Goal: Task Accomplishment & Management: Use online tool/utility

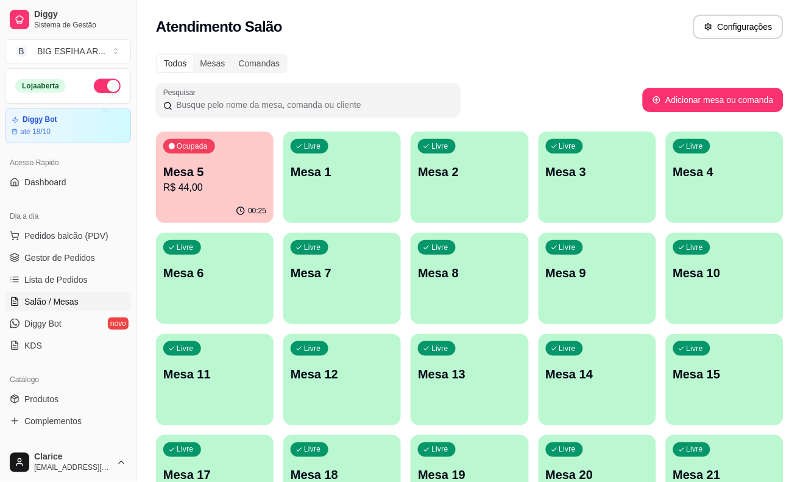
click at [188, 186] on p "R$ 44,00" at bounding box center [214, 187] width 103 height 15
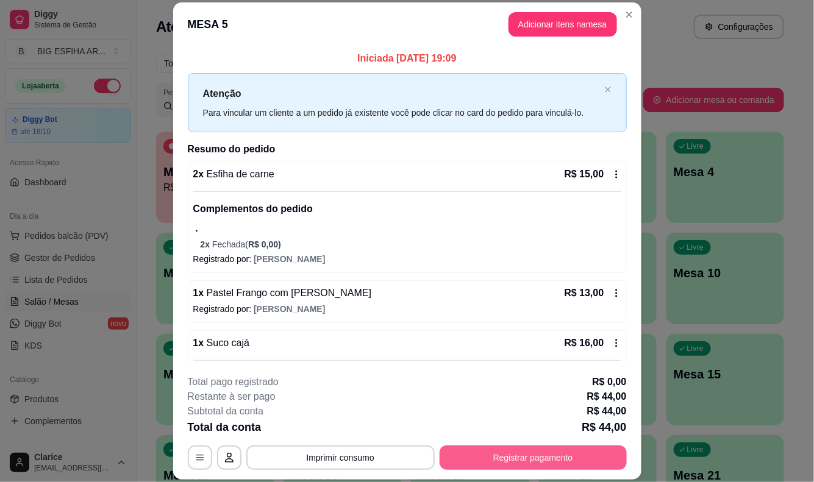
click at [528, 456] on button "Registrar pagamento" at bounding box center [532, 457] width 187 height 24
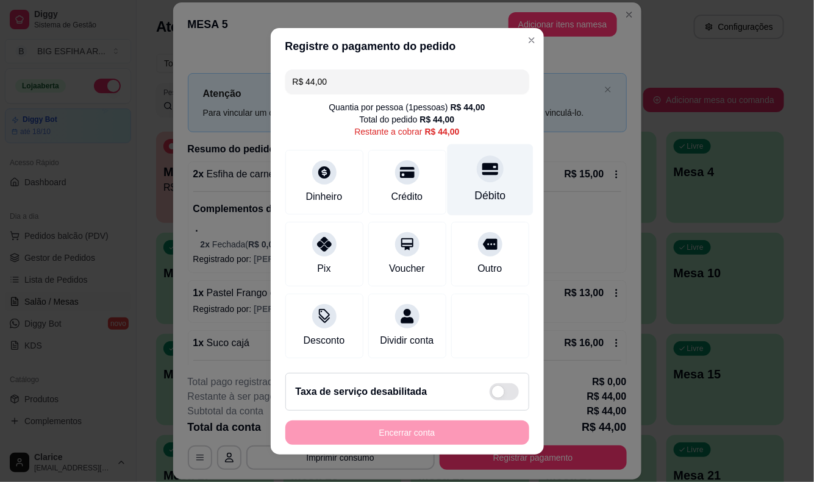
click at [481, 174] on icon at bounding box center [489, 169] width 16 height 16
type input "R$ 0,00"
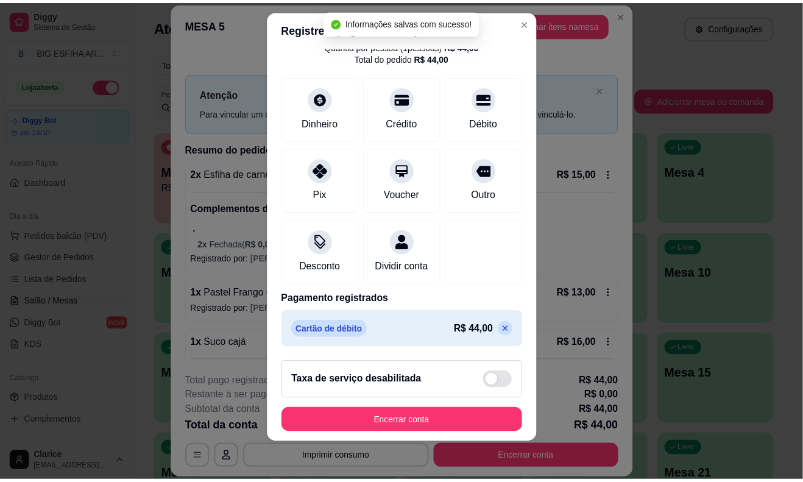
scroll to position [15, 0]
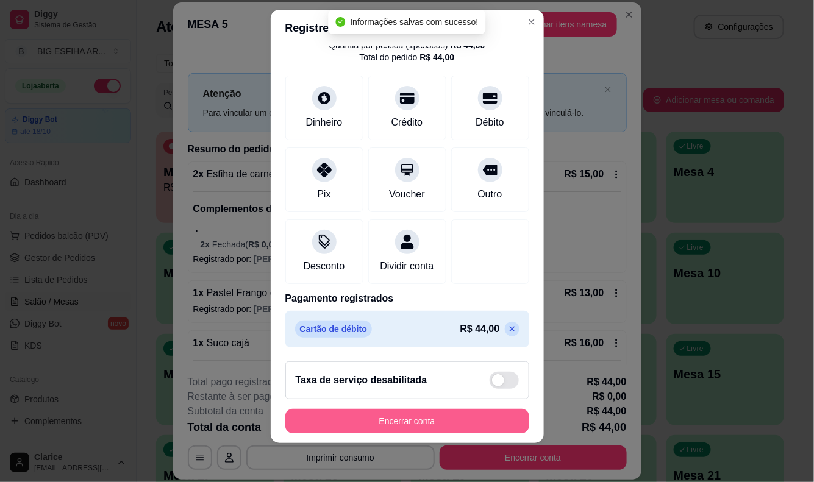
click at [400, 423] on button "Encerrar conta" at bounding box center [407, 421] width 244 height 24
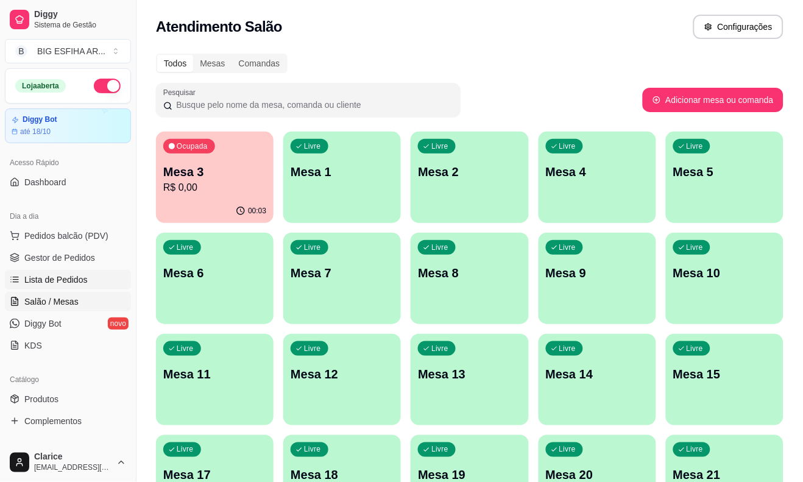
click at [70, 280] on span "Lista de Pedidos" at bounding box center [55, 280] width 63 height 12
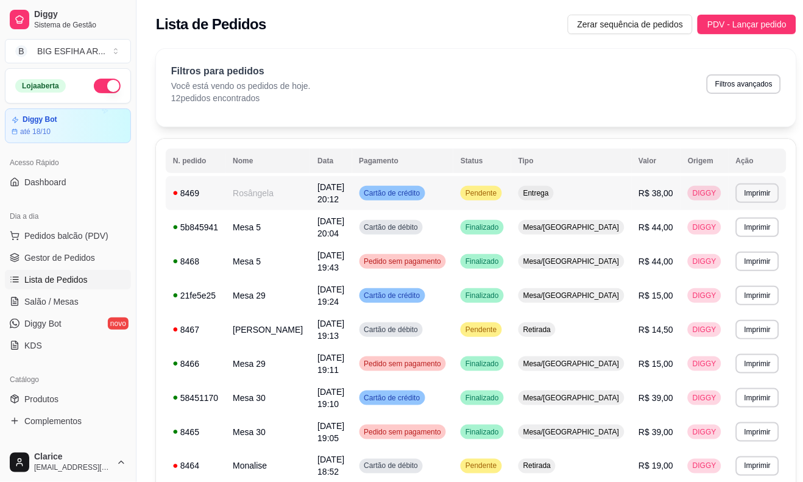
click at [265, 195] on td "Rosângela" at bounding box center [267, 193] width 85 height 34
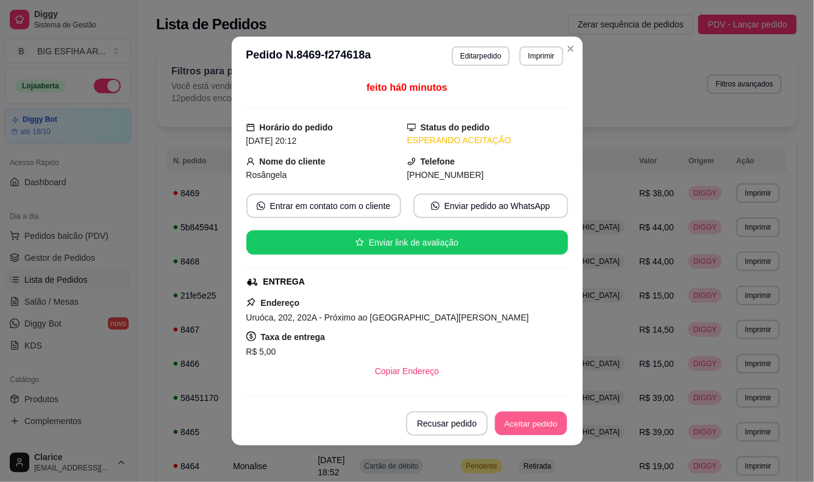
click at [512, 431] on button "Aceitar pedido" at bounding box center [531, 424] width 72 height 24
click at [514, 422] on button "Mover para preparo" at bounding box center [520, 424] width 91 height 24
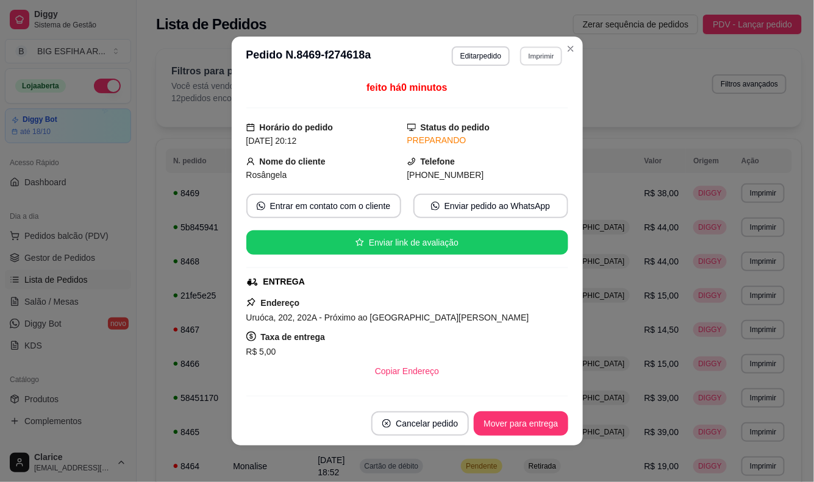
click at [537, 51] on button "Imprimir" at bounding box center [541, 55] width 42 height 19
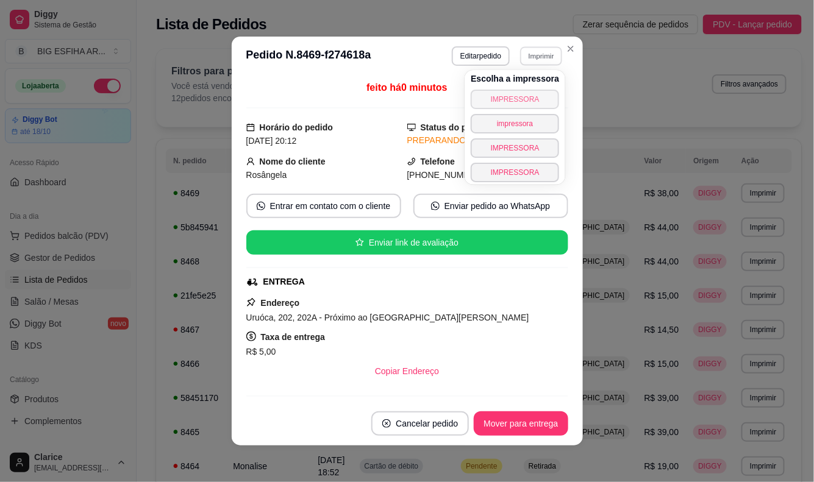
click at [525, 98] on button "IMPRESSORA" at bounding box center [514, 100] width 88 height 20
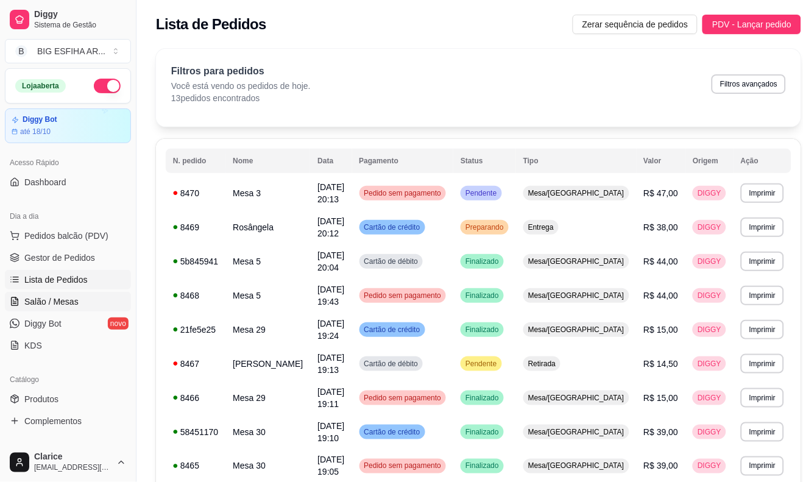
click at [41, 299] on span "Salão / Mesas" at bounding box center [51, 302] width 54 height 12
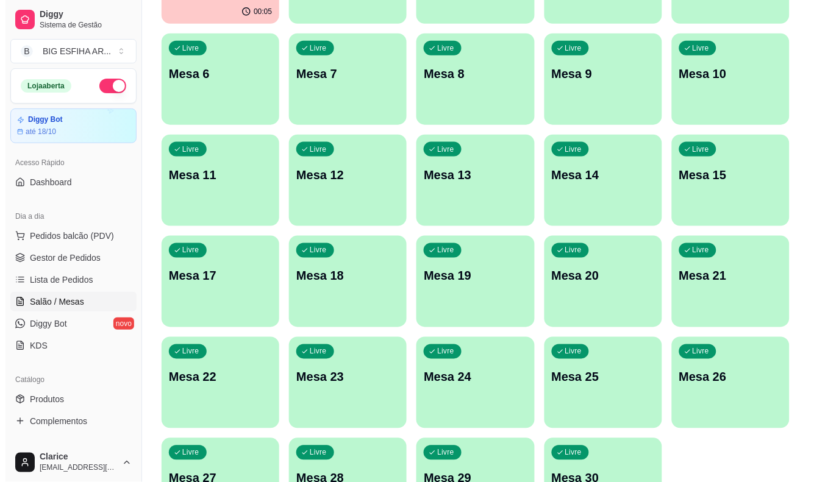
scroll to position [296, 0]
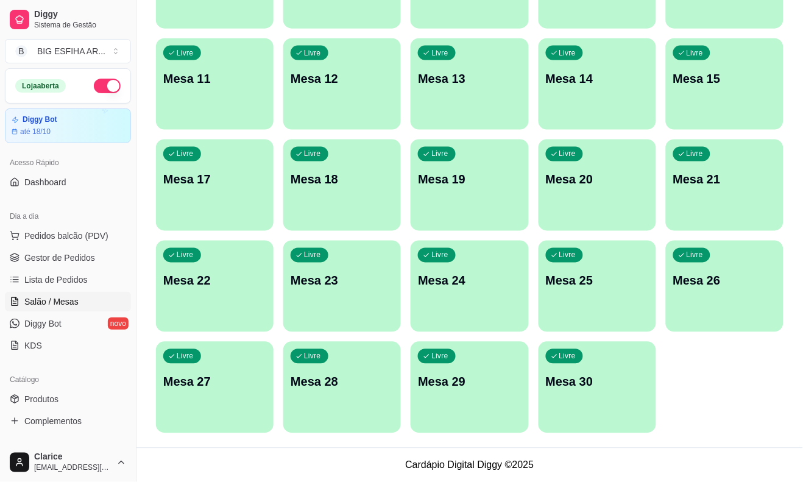
click at [594, 422] on div "button" at bounding box center [598, 426] width 118 height 15
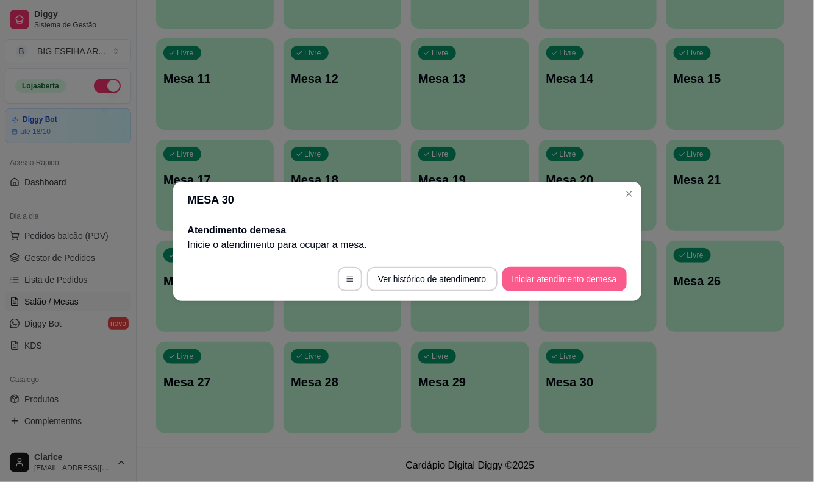
click at [544, 272] on button "Iniciar atendimento de mesa" at bounding box center [564, 279] width 124 height 24
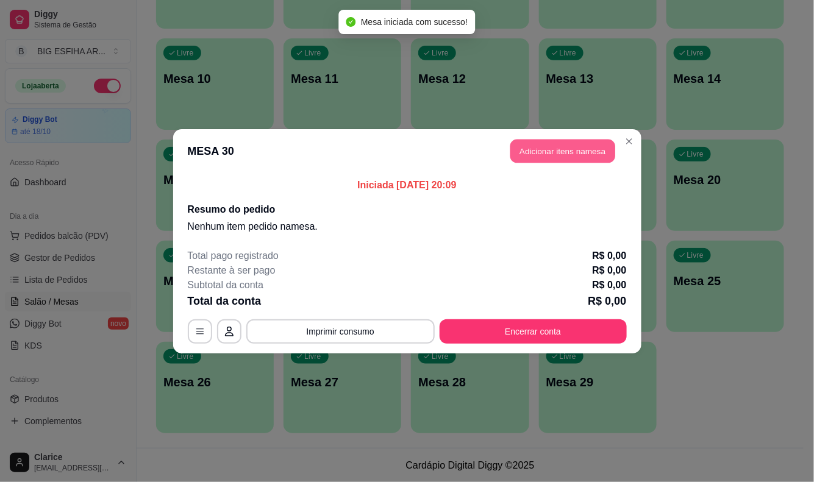
click at [552, 141] on button "Adicionar itens na mesa" at bounding box center [562, 151] width 105 height 24
click at [122, 104] on div "Promoção Pizza Grande + Guaraná PIZZA PROMOÇÃO + BORDA PROMOÇÃO Pizza Salgadas …" at bounding box center [278, 62] width 525 height 94
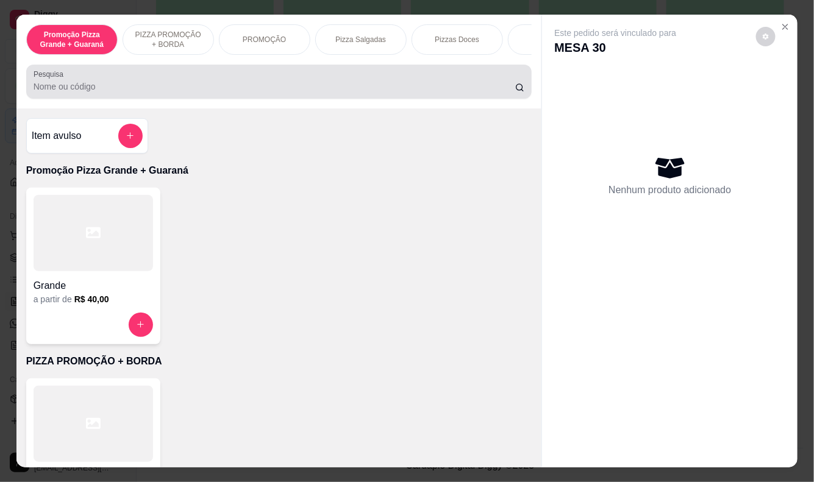
click at [126, 82] on div at bounding box center [279, 81] width 491 height 24
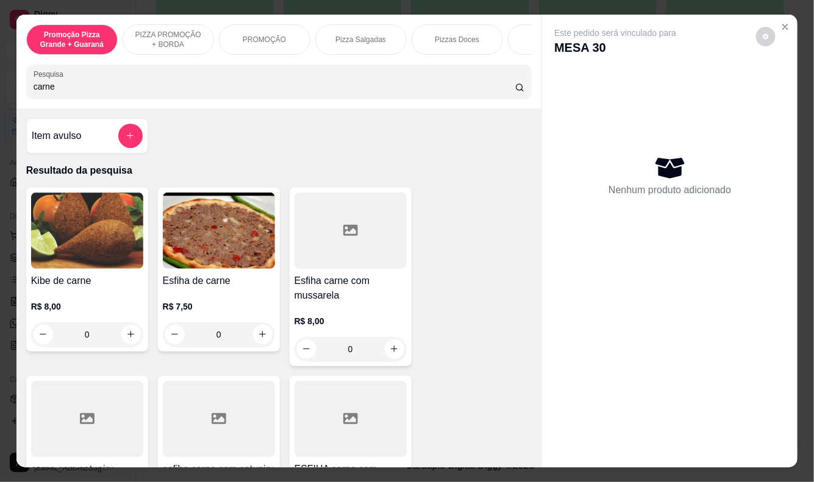
type input "carne"
click at [185, 302] on div "R$ 7,50 0" at bounding box center [219, 317] width 112 height 59
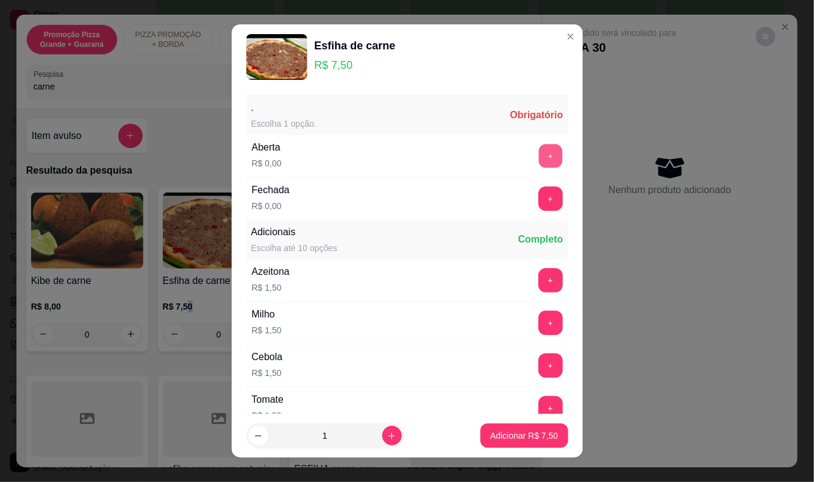
click at [538, 158] on button "+" at bounding box center [550, 156] width 24 height 24
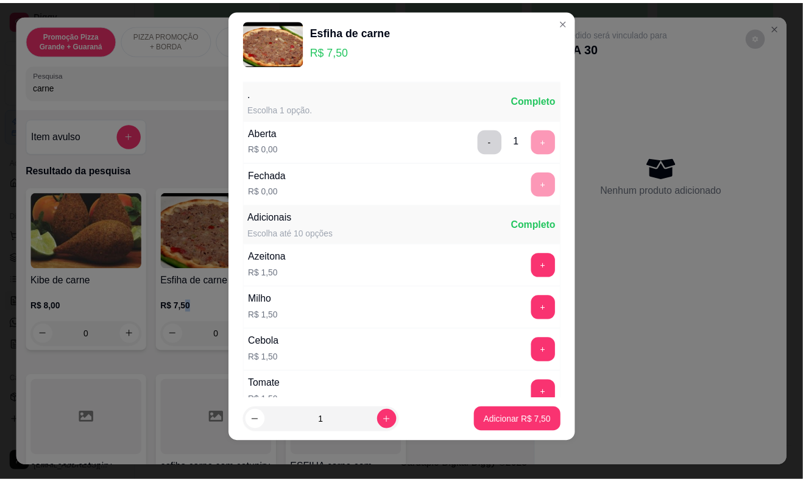
scroll to position [130, 0]
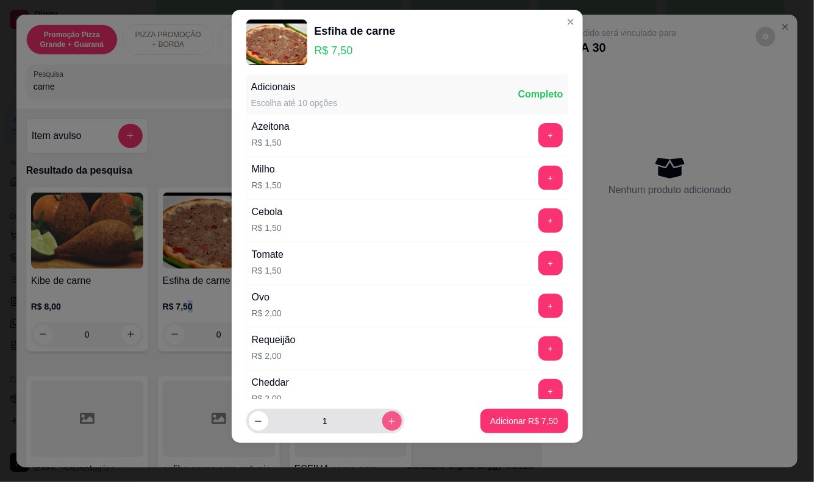
click at [387, 425] on icon "increase-product-quantity" at bounding box center [391, 421] width 9 height 9
type input "2"
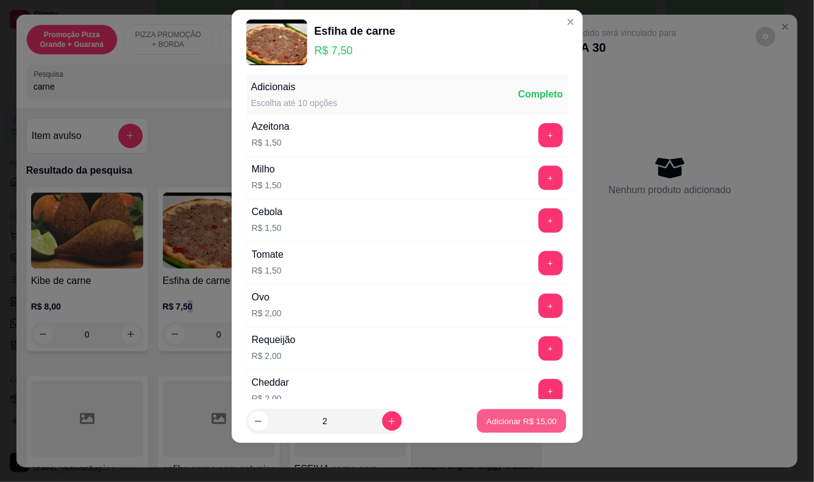
click at [500, 418] on p "Adicionar R$ 15,00" at bounding box center [521, 422] width 71 height 12
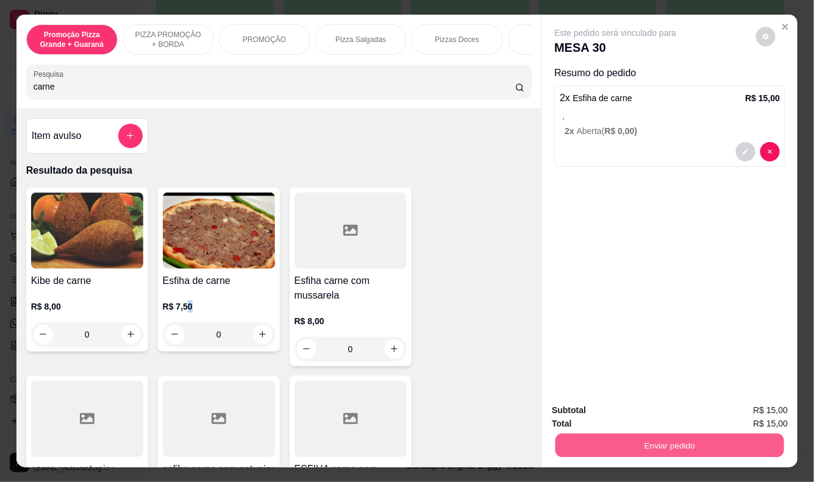
click at [654, 434] on button "Enviar pedido" at bounding box center [669, 446] width 229 height 24
click at [736, 409] on button "Enviar pedido" at bounding box center [756, 411] width 69 height 23
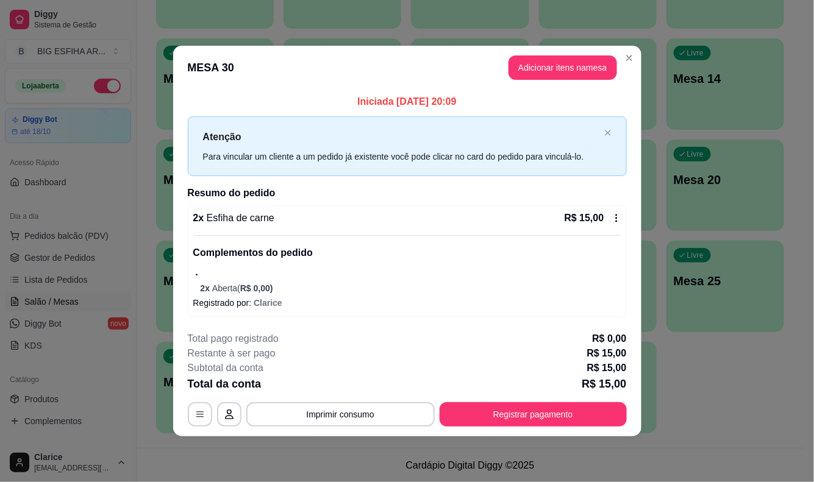
click at [70, 333] on ul "Pedidos balcão (PDV) Gestor de Pedidos Lista de Pedidos Salão / Mesas Diggy Bot…" at bounding box center [68, 290] width 126 height 129
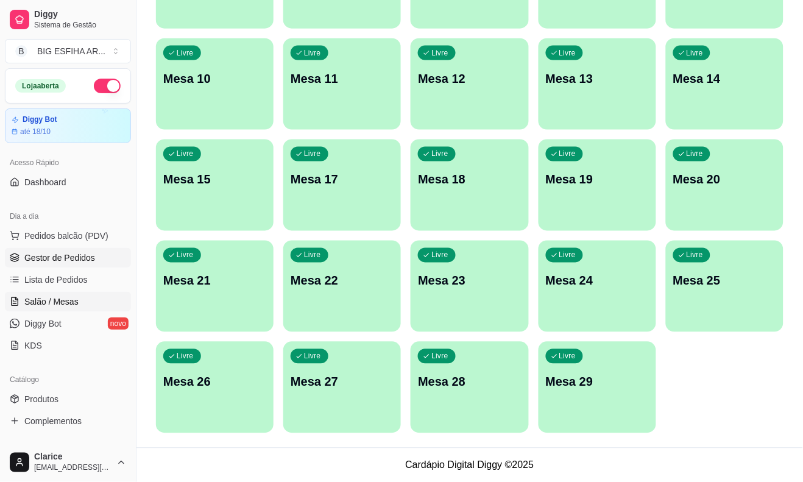
click at [67, 260] on span "Gestor de Pedidos" at bounding box center [59, 258] width 71 height 12
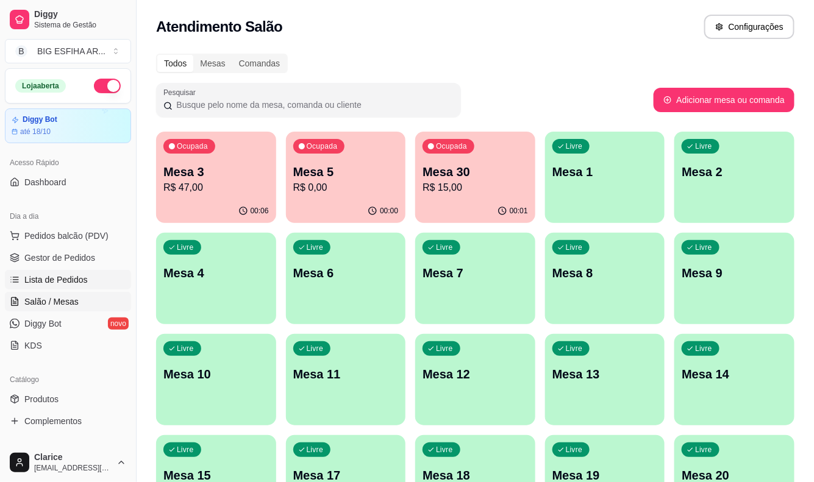
click at [69, 274] on span "Lista de Pedidos" at bounding box center [55, 280] width 63 height 12
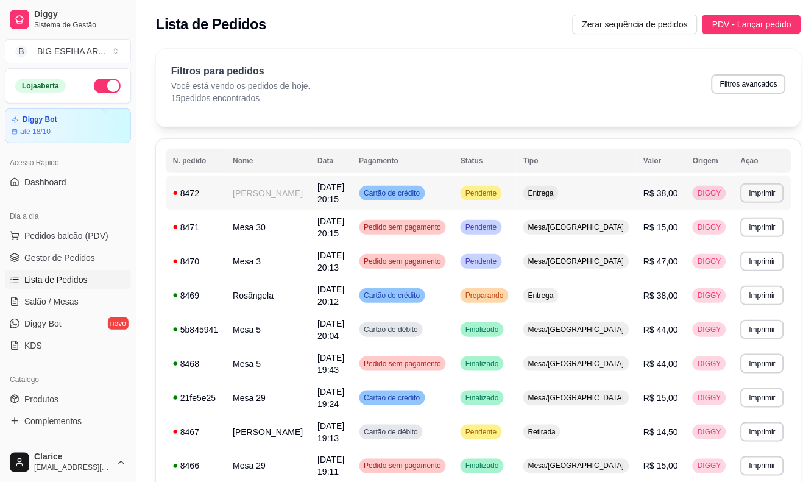
click at [275, 205] on td "[PERSON_NAME]" at bounding box center [267, 193] width 85 height 34
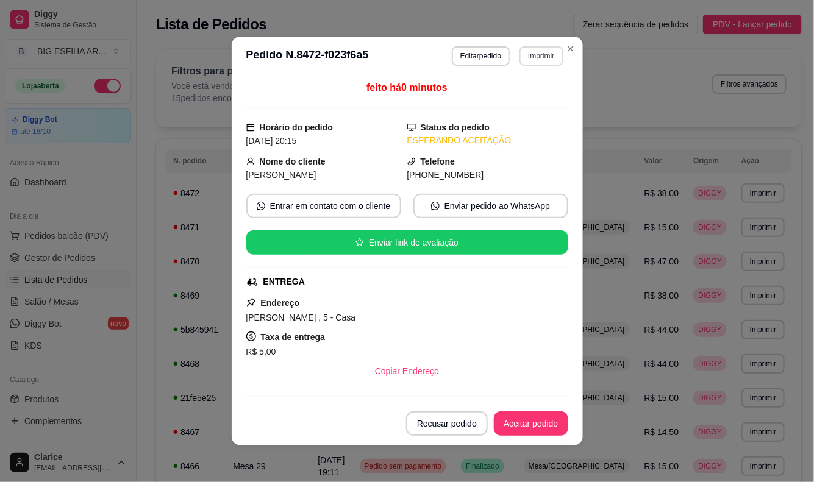
click at [539, 54] on button "Imprimir" at bounding box center [540, 56] width 43 height 20
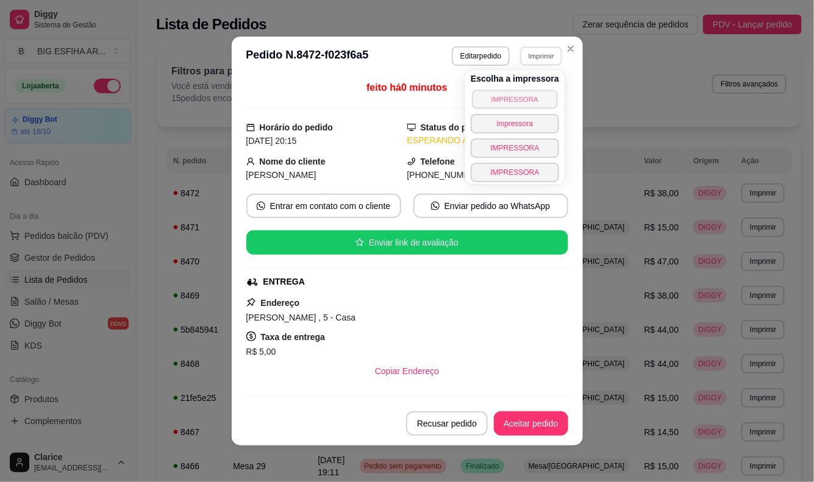
click at [506, 101] on button "IMPRESSORA" at bounding box center [514, 99] width 85 height 19
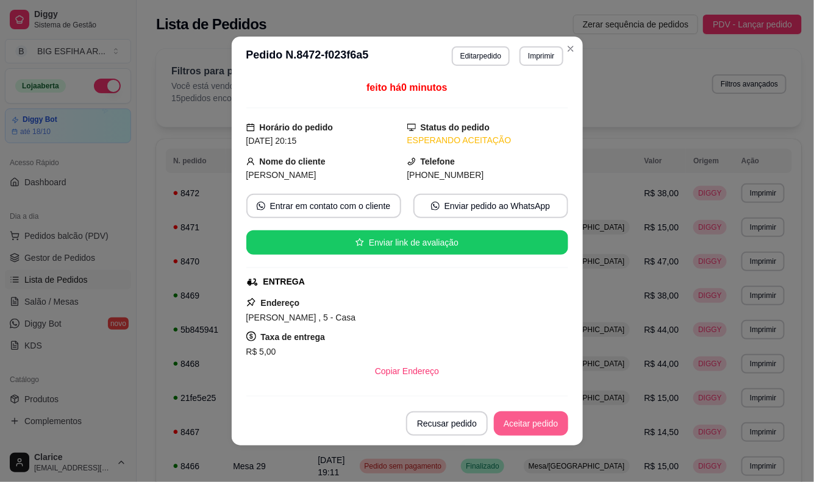
click at [514, 424] on button "Aceitar pedido" at bounding box center [531, 423] width 74 height 24
click at [515, 424] on div "Recusar pedido Aceitar pedido" at bounding box center [470, 423] width 196 height 24
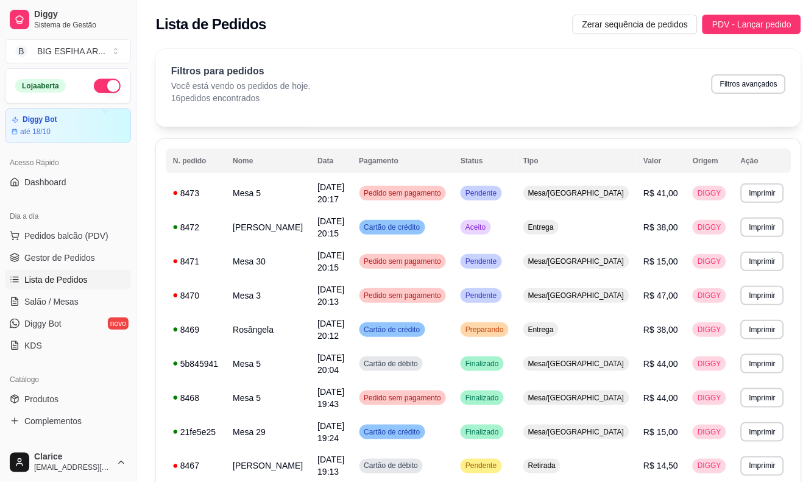
click at [31, 288] on link "Lista de Pedidos" at bounding box center [68, 280] width 126 height 20
click at [37, 297] on span "Salão / Mesas" at bounding box center [51, 302] width 54 height 12
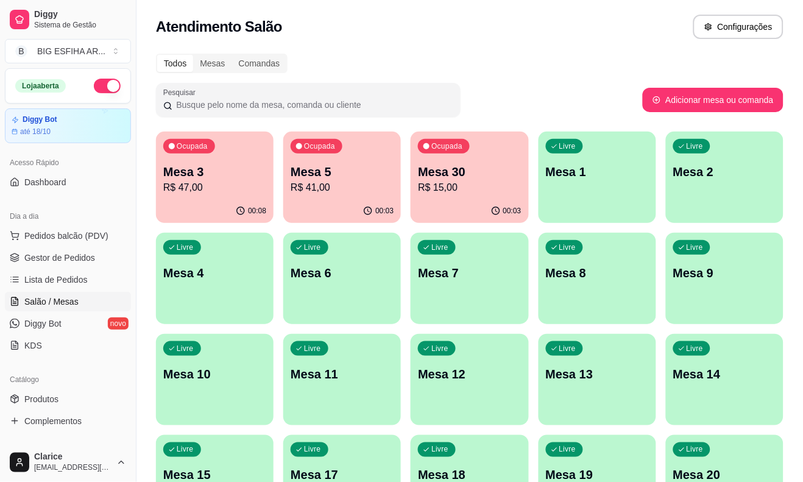
click at [458, 205] on div "00:03" at bounding box center [470, 211] width 118 height 24
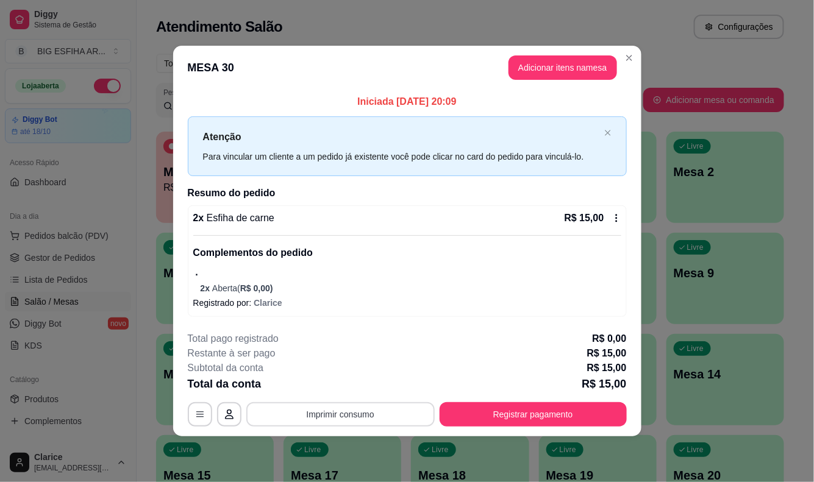
click at [367, 416] on button "Imprimir consumo" at bounding box center [340, 414] width 188 height 24
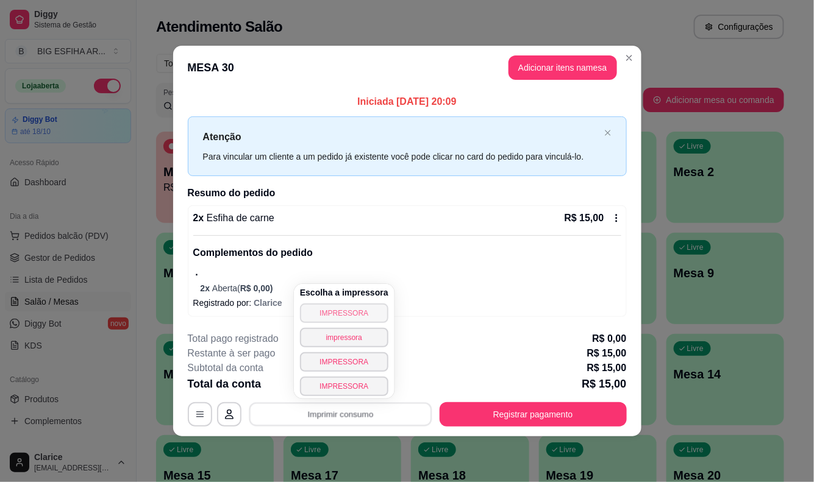
click at [332, 305] on button "IMPRESSORA" at bounding box center [344, 313] width 88 height 20
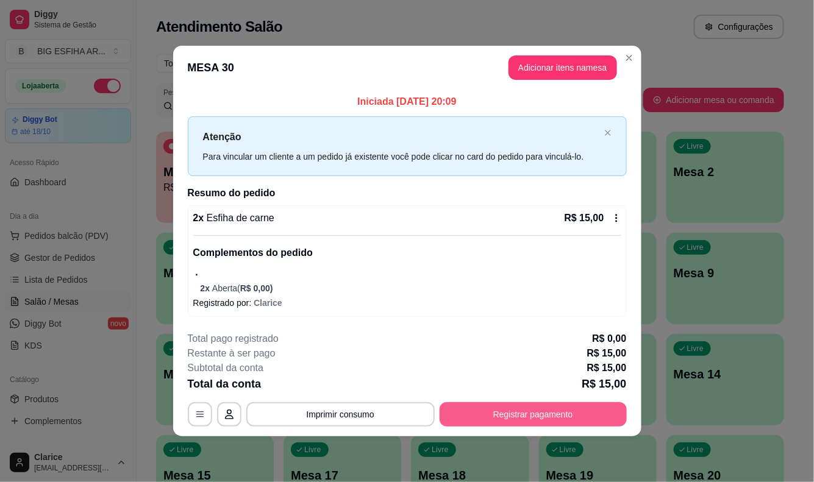
click at [479, 412] on button "Registrar pagamento" at bounding box center [532, 414] width 187 height 24
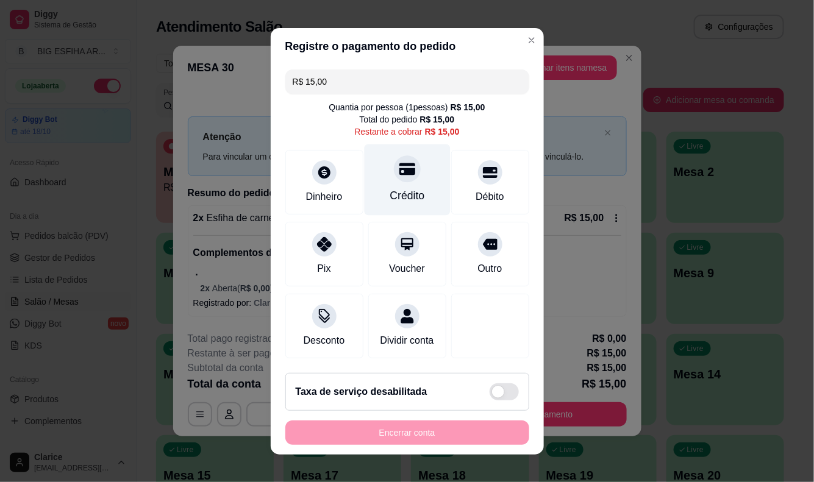
click at [389, 194] on div "Crédito" at bounding box center [406, 196] width 35 height 16
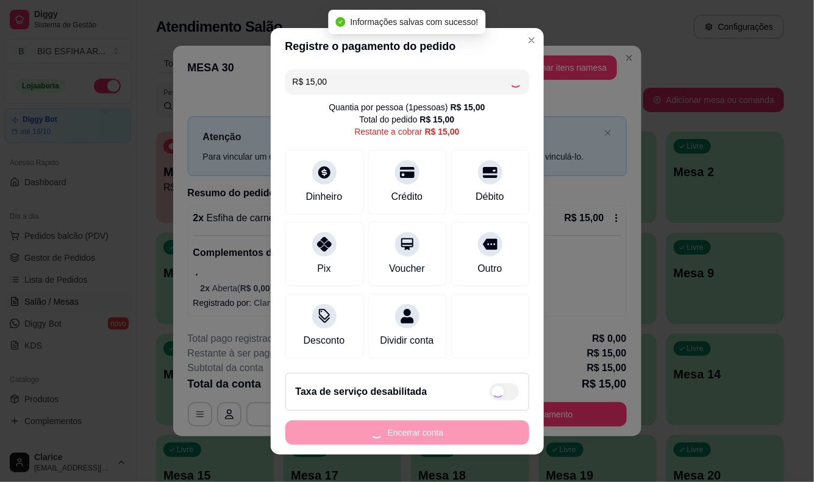
type input "R$ 0,00"
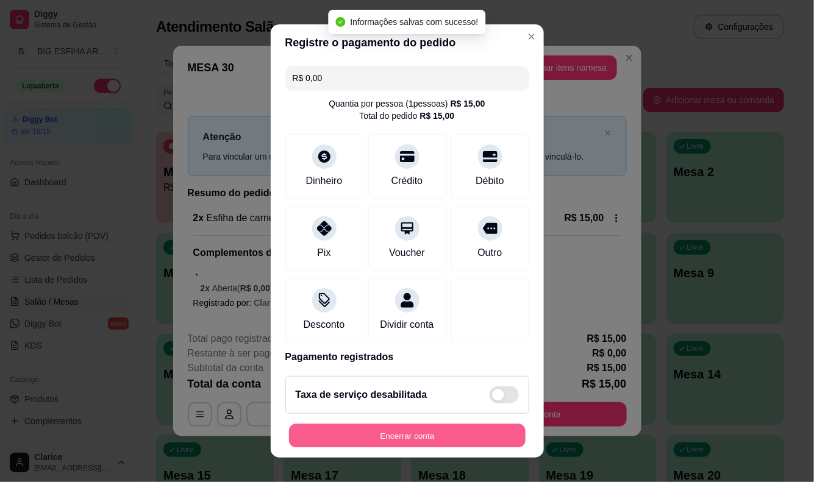
click at [360, 441] on button "Encerrar conta" at bounding box center [407, 436] width 236 height 24
